Goal: Task Accomplishment & Management: Manage account settings

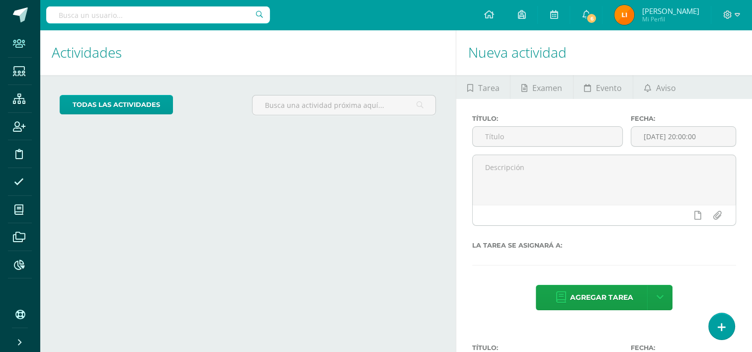
click at [18, 45] on icon at bounding box center [19, 44] width 12 height 10
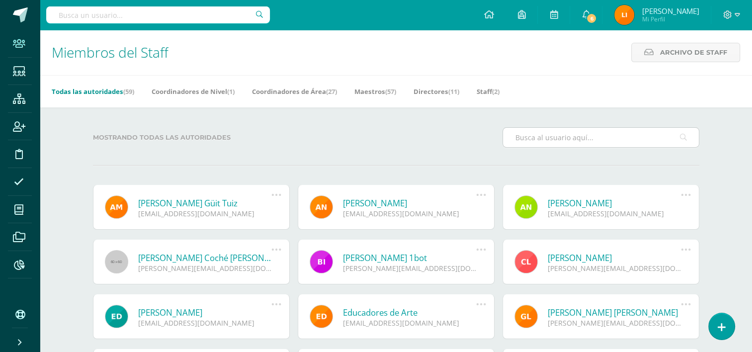
click at [534, 142] on input "text" at bounding box center [601, 137] width 196 height 19
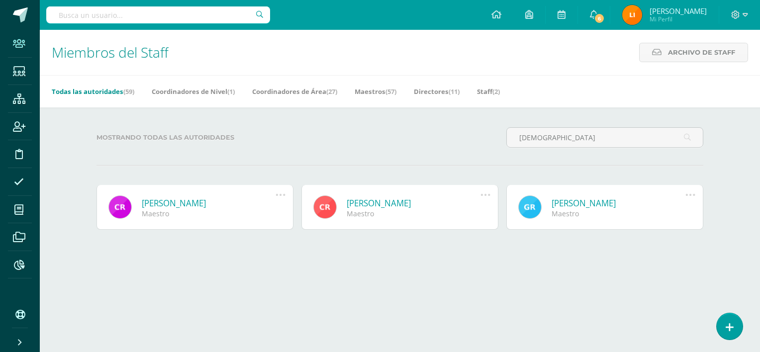
type input "crist"
click at [198, 202] on link "Cristina Ajiquichì Chumil" at bounding box center [209, 202] width 134 height 11
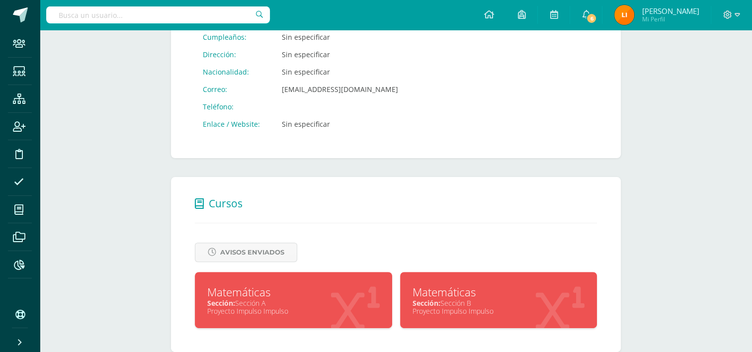
scroll to position [266, 0]
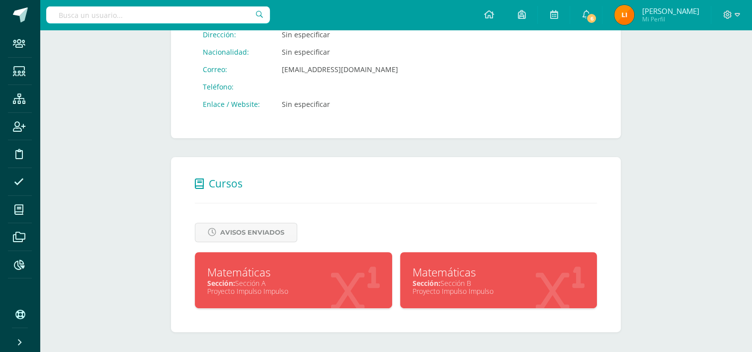
click at [280, 279] on div "Sección: Sección A" at bounding box center [293, 283] width 173 height 9
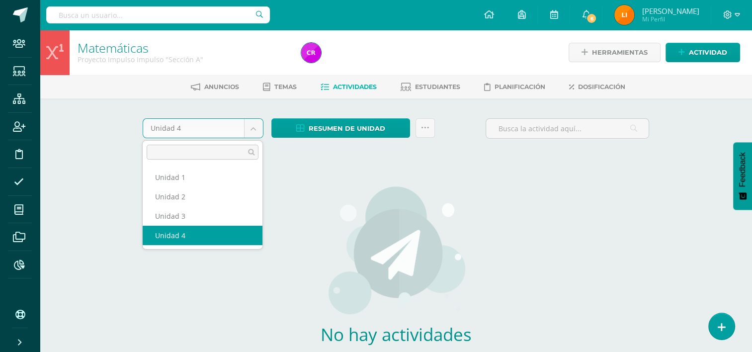
click at [249, 132] on body "Staff Estudiantes Estructura Inscripción Disciplina Asistencia Mis cursos Archi…" at bounding box center [376, 213] width 752 height 427
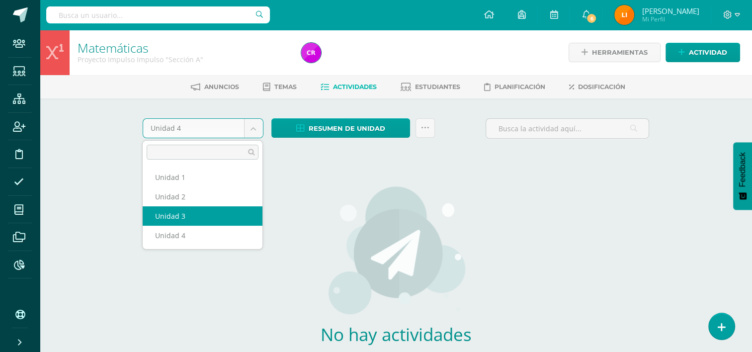
select select "Unidad 3"
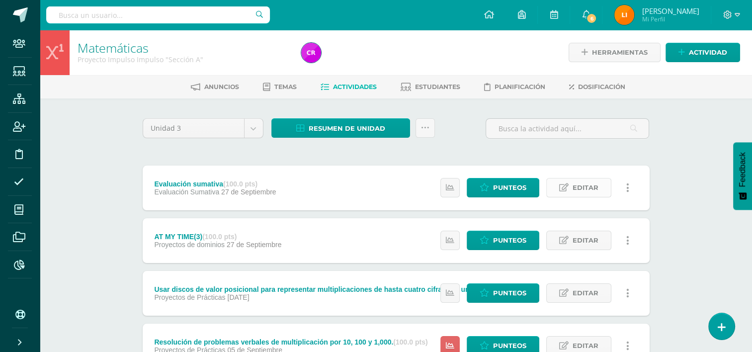
click at [573, 186] on span "Editar" at bounding box center [586, 188] width 26 height 18
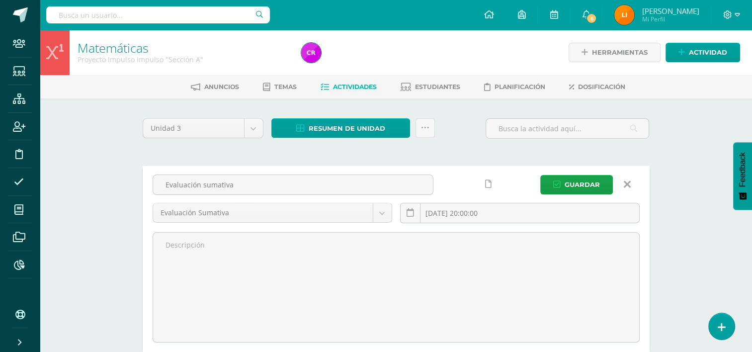
click at [631, 188] on link at bounding box center [627, 184] width 25 height 19
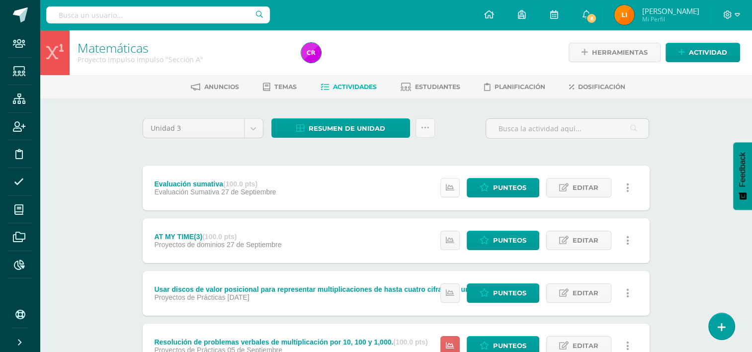
click at [448, 193] on link at bounding box center [450, 187] width 19 height 19
click at [487, 189] on icon at bounding box center [484, 188] width 9 height 8
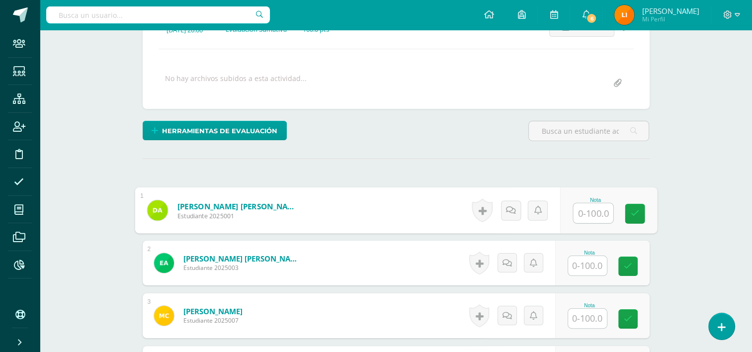
scroll to position [158, 0]
click at [584, 213] on input "text" at bounding box center [593, 213] width 40 height 20
type input "20"
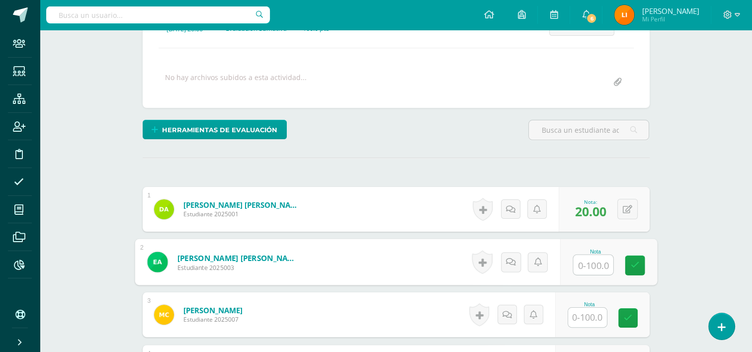
scroll to position [159, 0]
click at [626, 207] on icon at bounding box center [627, 209] width 9 height 8
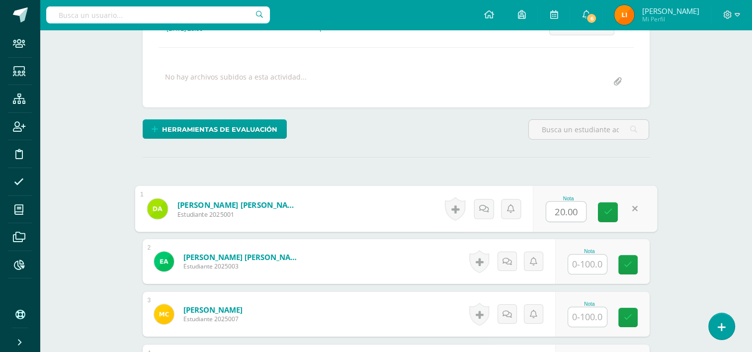
click at [634, 208] on link at bounding box center [635, 209] width 20 height 20
click at [633, 211] on icon at bounding box center [635, 208] width 10 height 8
click at [613, 219] on link at bounding box center [608, 212] width 20 height 20
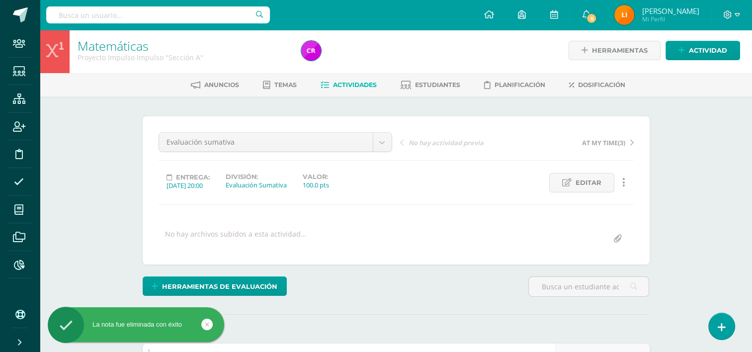
scroll to position [0, 0]
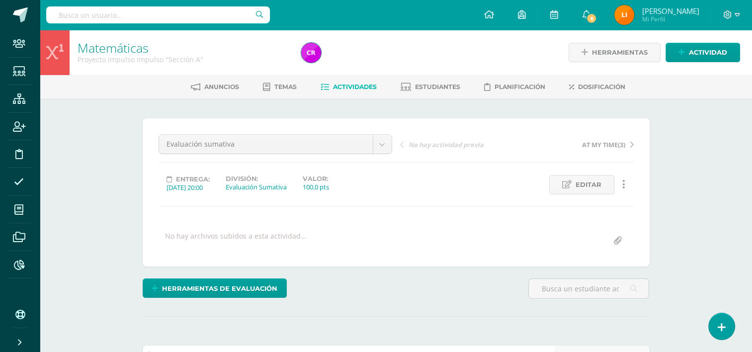
click at [633, 147] on icon at bounding box center [632, 144] width 3 height 7
click at [351, 82] on link "Actividades" at bounding box center [349, 87] width 56 height 16
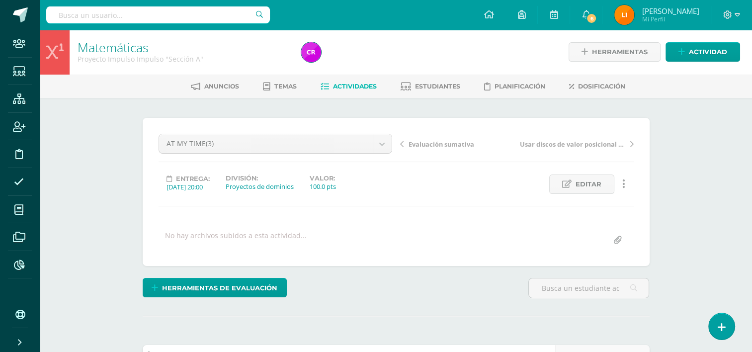
scroll to position [1, 0]
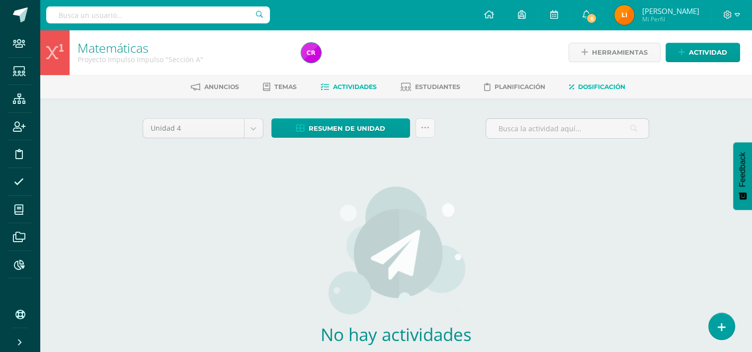
click at [603, 82] on link "Dosificación" at bounding box center [597, 87] width 56 height 16
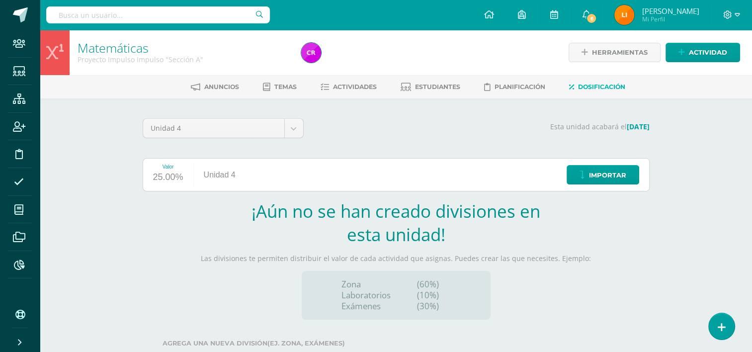
click at [231, 177] on div "Unidad 4" at bounding box center [220, 175] width 52 height 32
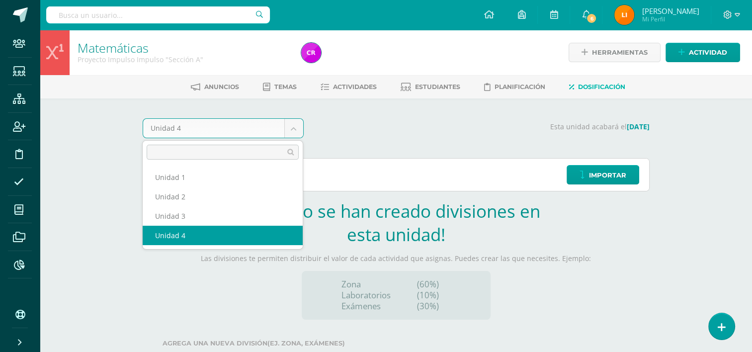
click at [293, 131] on body "Staff Estudiantes Estructura Inscripción Disciplina Asistencia Mis cursos Archi…" at bounding box center [376, 210] width 752 height 421
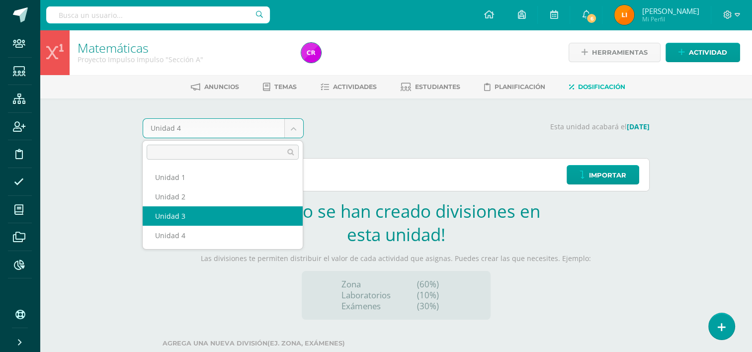
select select "Unidad 3"
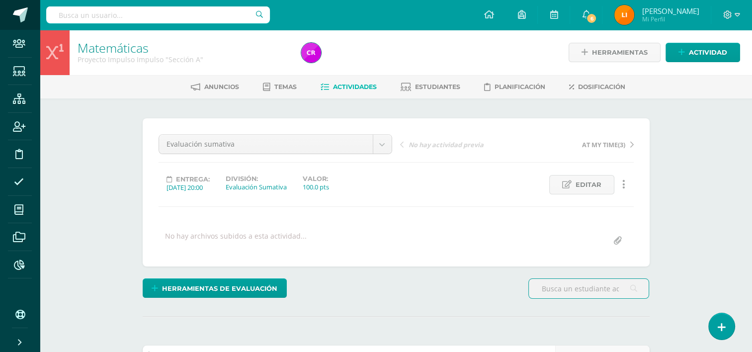
scroll to position [0, 0]
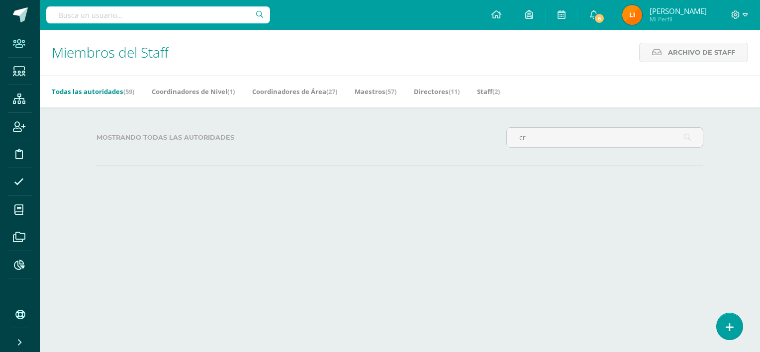
type input "c"
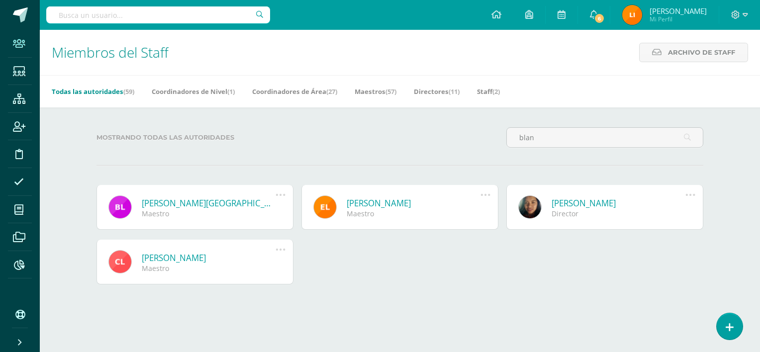
type input "blan"
click at [247, 202] on link "[PERSON_NAME][GEOGRAPHIC_DATA]" at bounding box center [209, 202] width 134 height 11
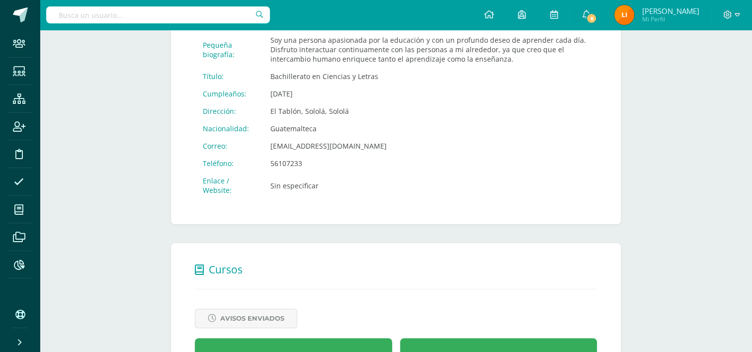
scroll to position [294, 0]
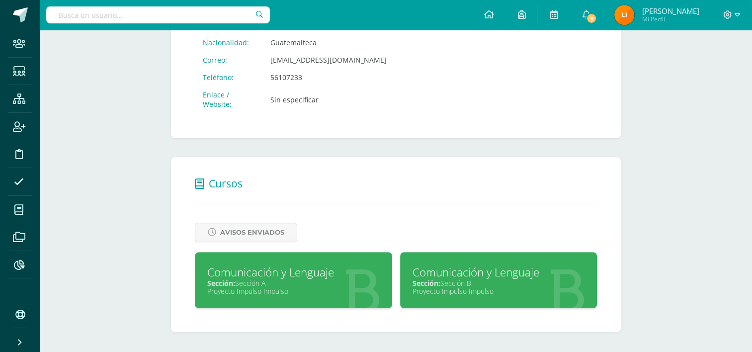
click at [301, 285] on div "Sección: Sección A" at bounding box center [293, 283] width 173 height 9
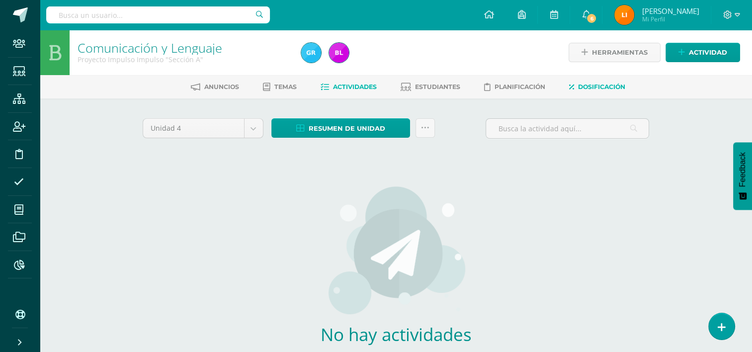
click at [580, 84] on link "Dosificación" at bounding box center [597, 87] width 56 height 16
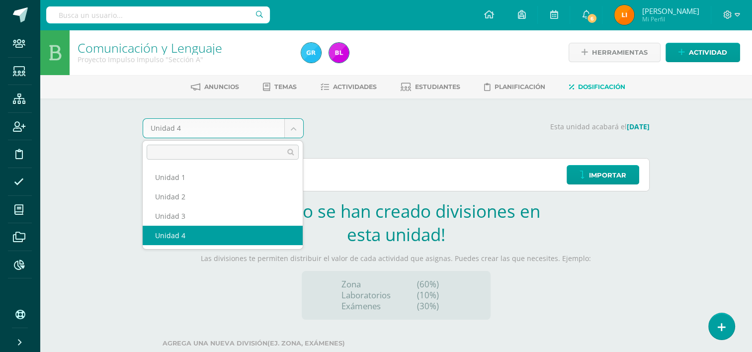
click at [289, 132] on body "Staff Estudiantes Estructura Inscripción Disciplina Asistencia Mis cursos Archi…" at bounding box center [376, 210] width 752 height 421
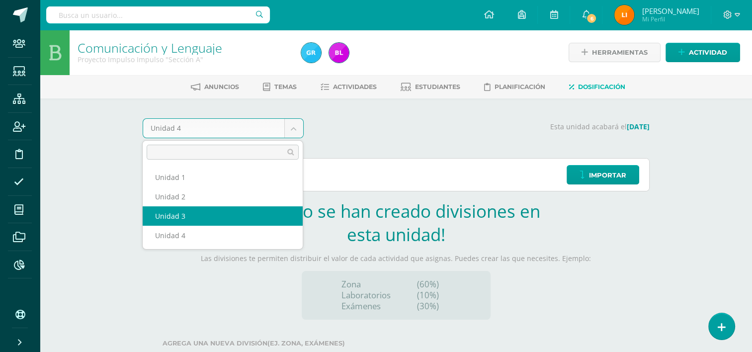
select select "Unidad 3"
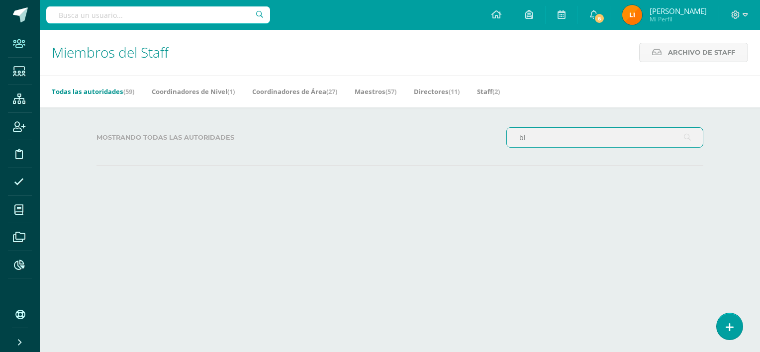
type input "b"
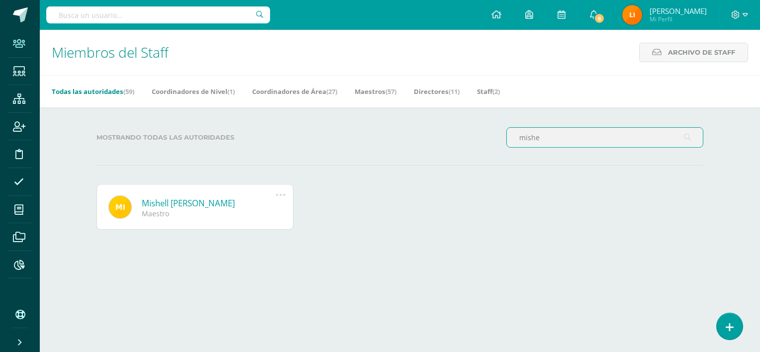
type input "mishe"
click at [213, 209] on div "Maestro" at bounding box center [209, 213] width 134 height 9
click at [213, 203] on link "Mishell [PERSON_NAME]" at bounding box center [209, 202] width 134 height 11
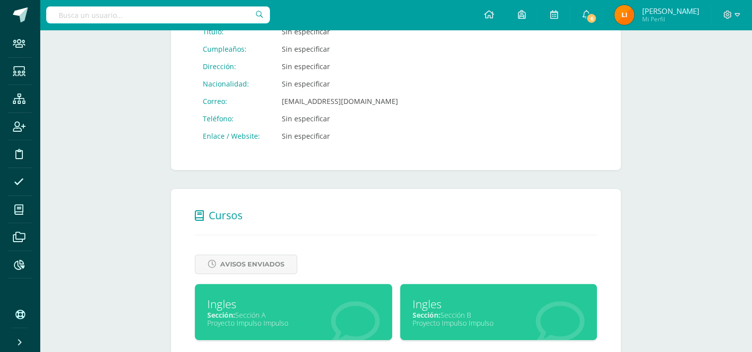
scroll to position [266, 0]
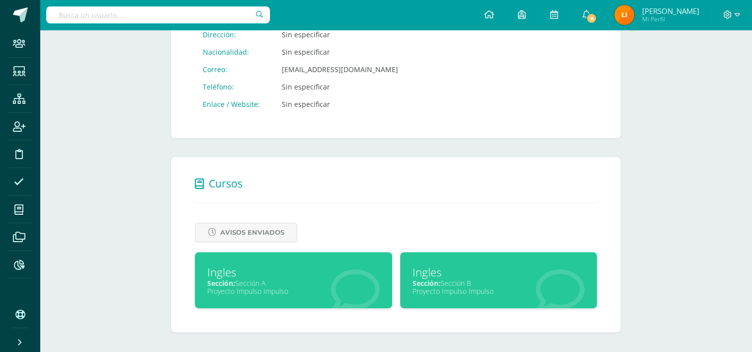
click at [355, 253] on div at bounding box center [356, 285] width 74 height 67
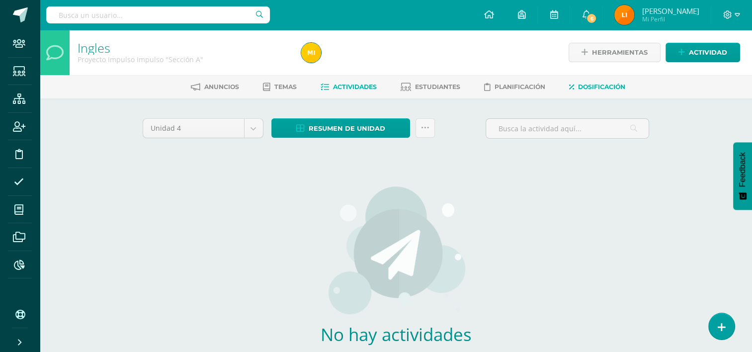
click at [591, 84] on span "Dosificación" at bounding box center [601, 86] width 47 height 7
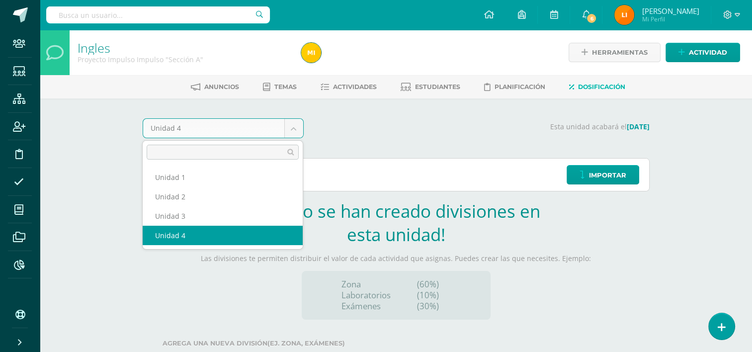
click at [288, 125] on body "Staff Estudiantes Estructura Inscripción Disciplina Asistencia Mis cursos Archi…" at bounding box center [376, 210] width 752 height 421
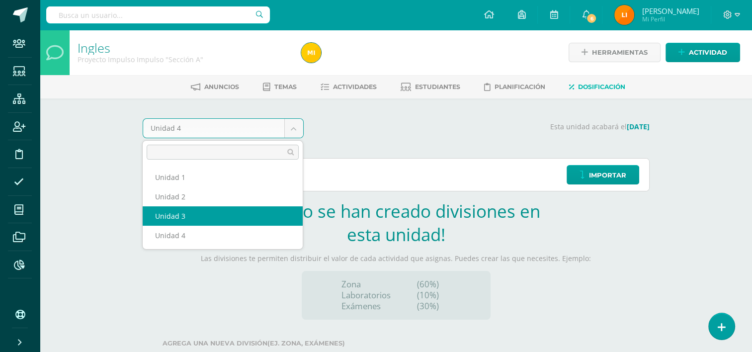
select select "Unidad 3"
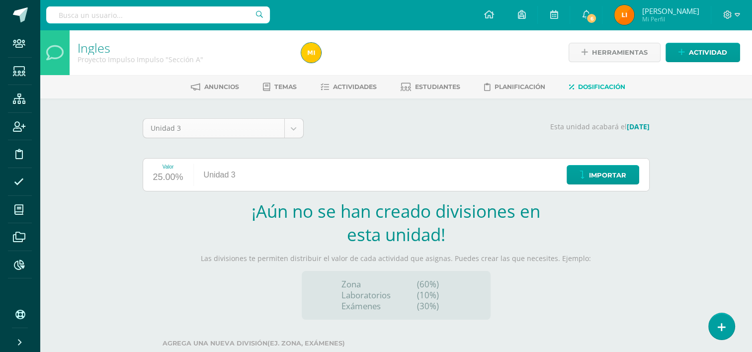
click at [293, 124] on body "Staff Estudiantes Estructura Inscripción Disciplina Asistencia Mis cursos Archi…" at bounding box center [376, 210] width 752 height 421
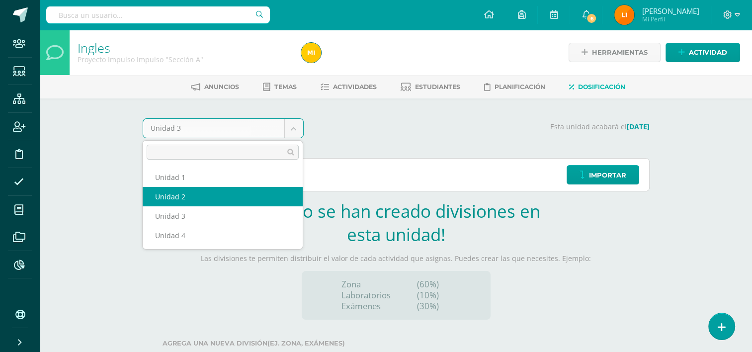
select select "Unidad 2"
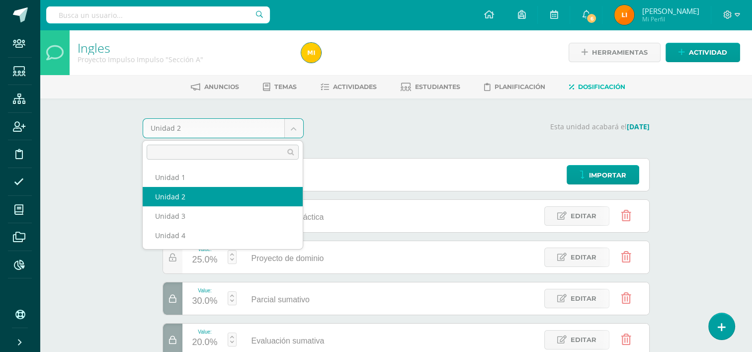
click at [302, 133] on body "Staff Estudiantes Estructura Inscripción Disciplina Asistencia Mis cursos Archi…" at bounding box center [376, 223] width 752 height 446
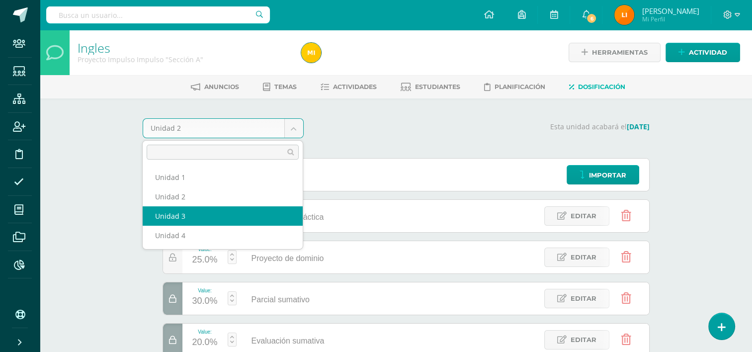
select select "Unidad 3"
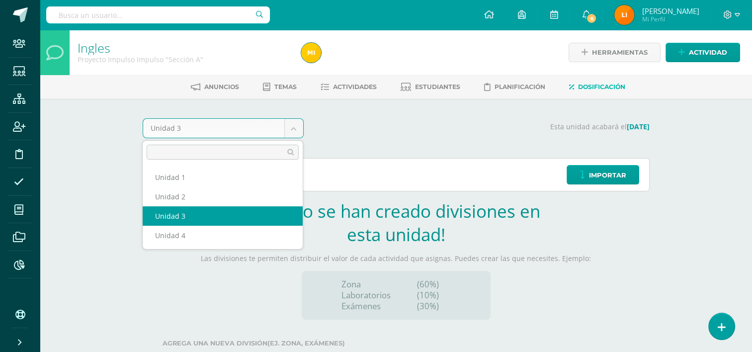
click at [296, 132] on body "Staff Estudiantes Estructura Inscripción Disciplina Asistencia Mis cursos Archi…" at bounding box center [376, 210] width 752 height 421
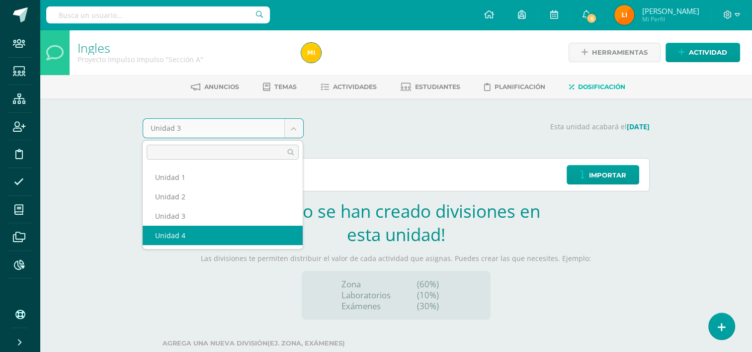
select select "Unidad 4"
